Goal: Transaction & Acquisition: Book appointment/travel/reservation

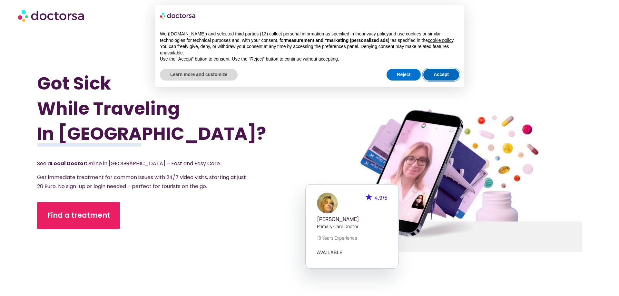
click at [441, 74] on button "Accept" at bounding box center [441, 75] width 36 height 12
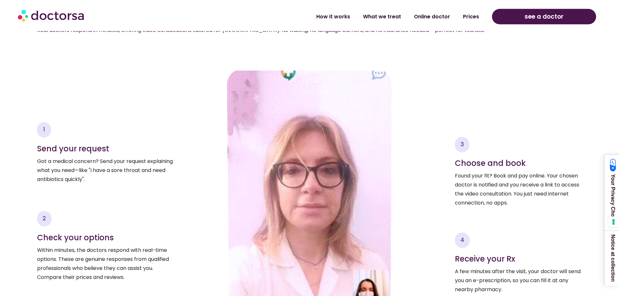
scroll to position [822, 0]
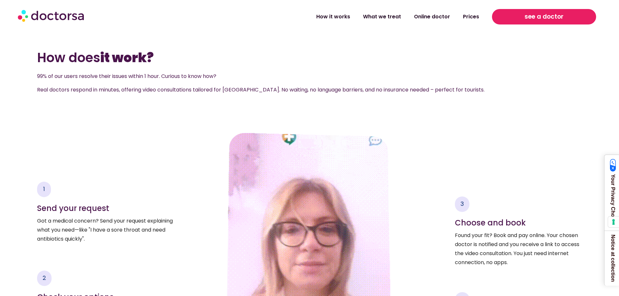
click at [526, 16] on span "see a doctor" at bounding box center [544, 17] width 39 height 10
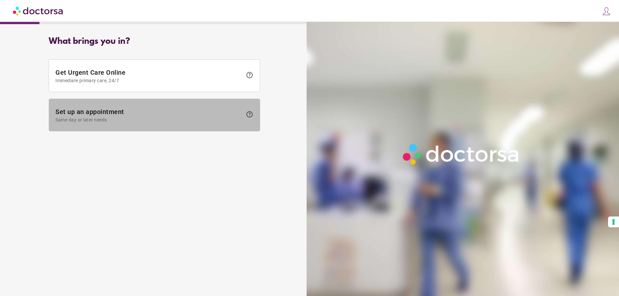
click at [124, 118] on span "Same day or later needs" at bounding box center [148, 119] width 187 height 5
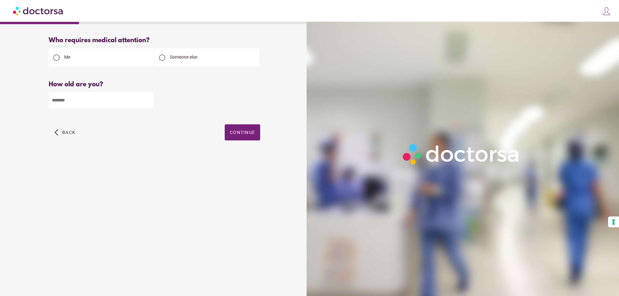
click at [163, 55] on div at bounding box center [162, 58] width 6 height 6
click at [148, 106] on input "number" at bounding box center [101, 101] width 105 height 16
type input "*"
click at [146, 103] on input "*" at bounding box center [101, 101] width 105 height 16
click at [131, 107] on input "number" at bounding box center [101, 101] width 105 height 16
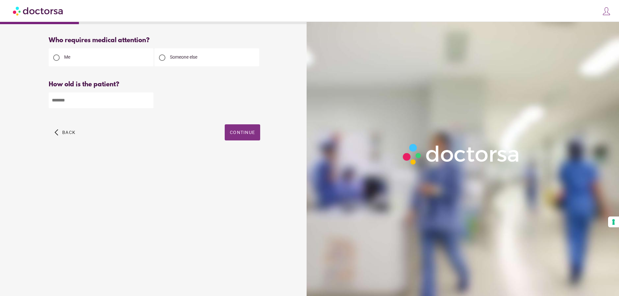
type input "**"
click at [240, 134] on span "Continue" at bounding box center [242, 132] width 25 height 5
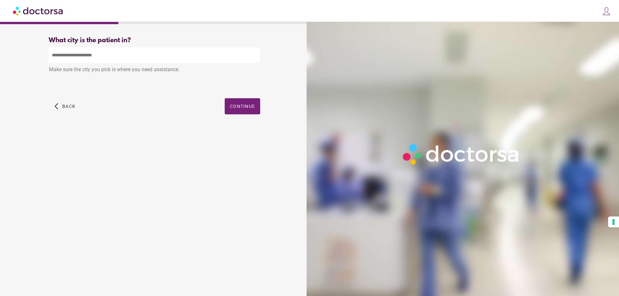
click at [77, 57] on input "text" at bounding box center [155, 55] width 212 height 16
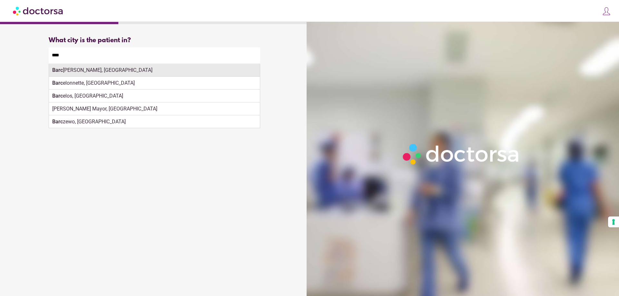
click at [73, 73] on div "Barc elona, Spain" at bounding box center [154, 70] width 211 height 13
type input "**********"
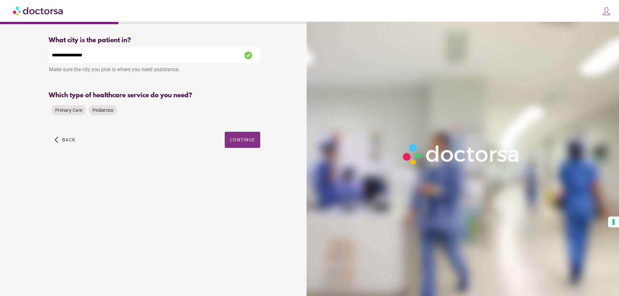
click at [243, 109] on div "Primary Care Pediatrics" at bounding box center [155, 110] width 212 height 15
click at [68, 112] on span "Primary Care" at bounding box center [68, 110] width 27 height 5
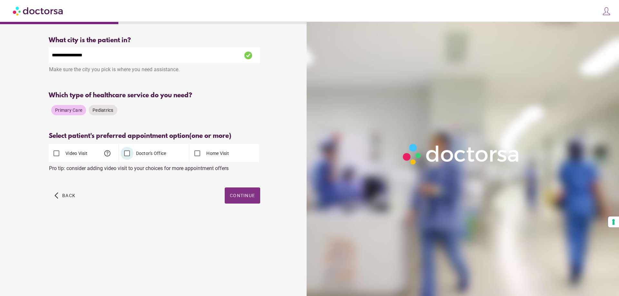
click at [238, 198] on span "Continue" at bounding box center [242, 195] width 25 height 5
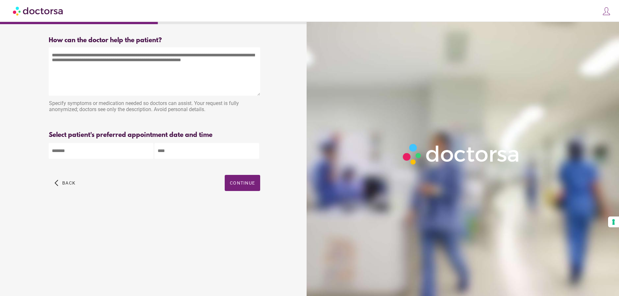
click at [143, 156] on input "text" at bounding box center [101, 151] width 105 height 16
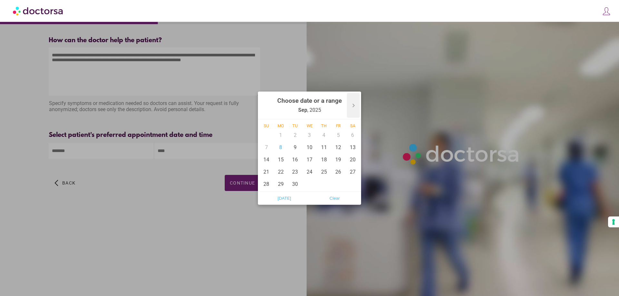
click at [350, 104] on icon at bounding box center [353, 105] width 10 height 10
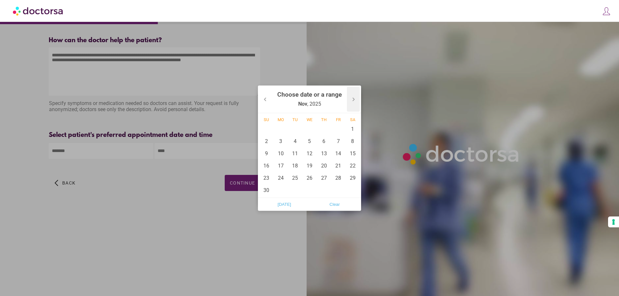
click at [352, 100] on icon at bounding box center [353, 99] width 10 height 10
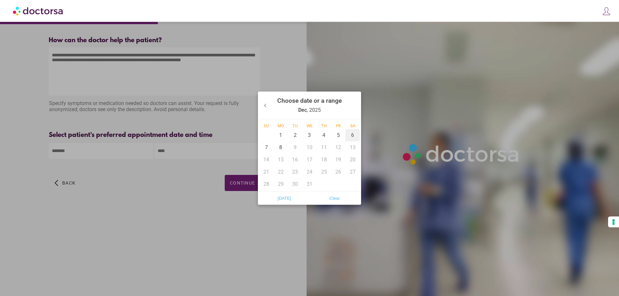
click at [352, 135] on div "6" at bounding box center [352, 135] width 15 height 12
type input "******"
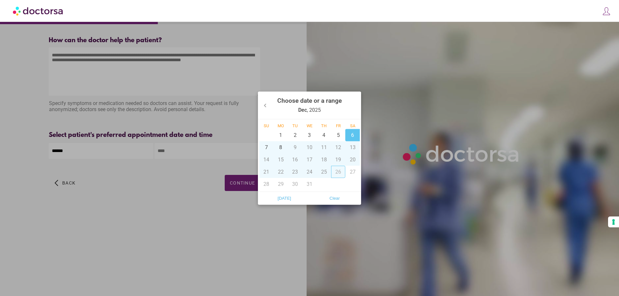
click at [321, 226] on div at bounding box center [309, 148] width 619 height 296
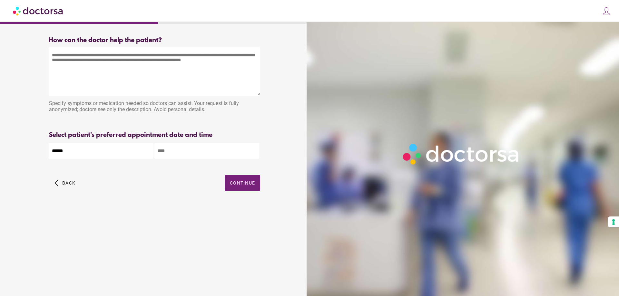
click at [190, 156] on input "text" at bounding box center [206, 151] width 105 height 16
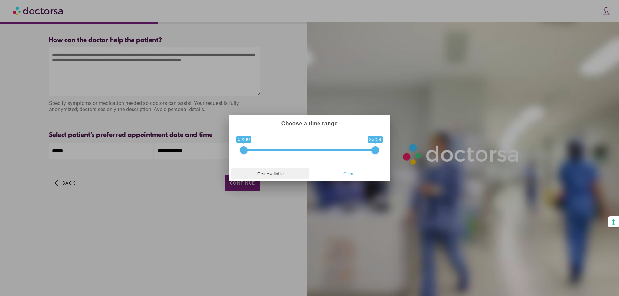
click at [270, 173] on span "First Available" at bounding box center [270, 174] width 74 height 10
type input "**********"
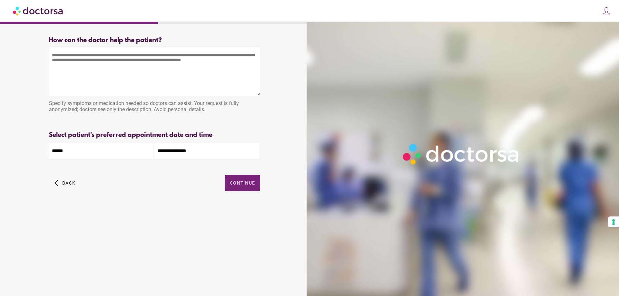
click at [141, 68] on textarea at bounding box center [155, 71] width 212 height 48
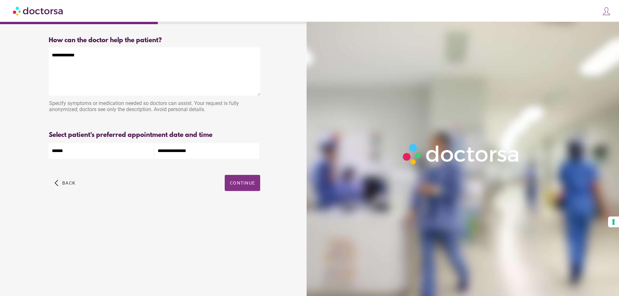
type textarea "**********"
click at [246, 184] on span "Continue" at bounding box center [242, 183] width 25 height 5
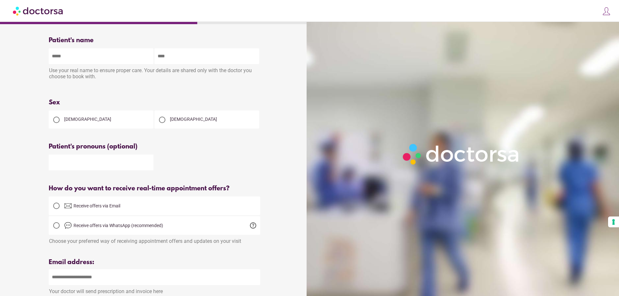
click at [157, 118] on div at bounding box center [162, 120] width 13 height 13
click at [86, 56] on input "text" at bounding box center [101, 56] width 105 height 16
type input "*******"
click at [179, 61] on input "text" at bounding box center [206, 56] width 105 height 16
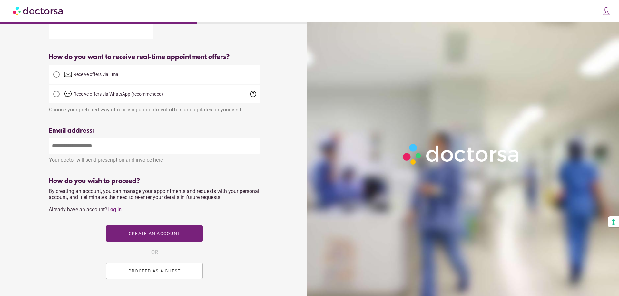
type input "******"
click at [74, 146] on input "email" at bounding box center [155, 146] width 212 height 16
type input "**********"
click at [144, 274] on span "PROCEED AS A GUEST" at bounding box center [154, 271] width 53 height 5
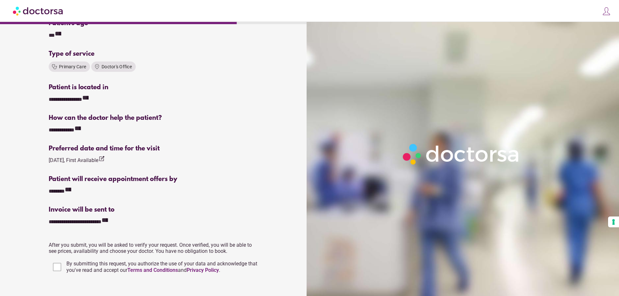
scroll to position [167, 0]
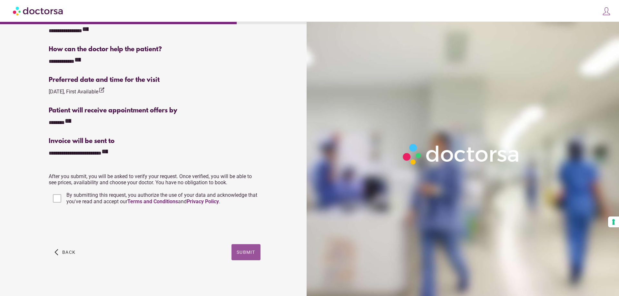
click at [255, 253] on span "Submit" at bounding box center [246, 252] width 19 height 5
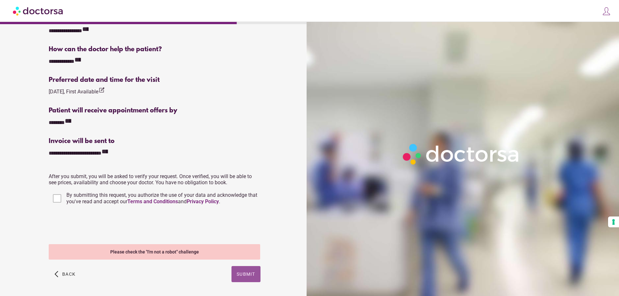
click at [239, 274] on span "Submit" at bounding box center [246, 274] width 19 height 5
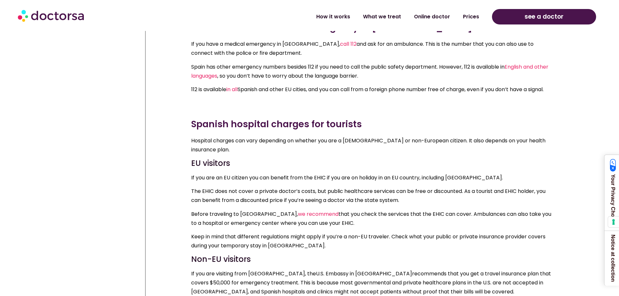
scroll to position [5066, 0]
